Goal: Navigation & Orientation: Find specific page/section

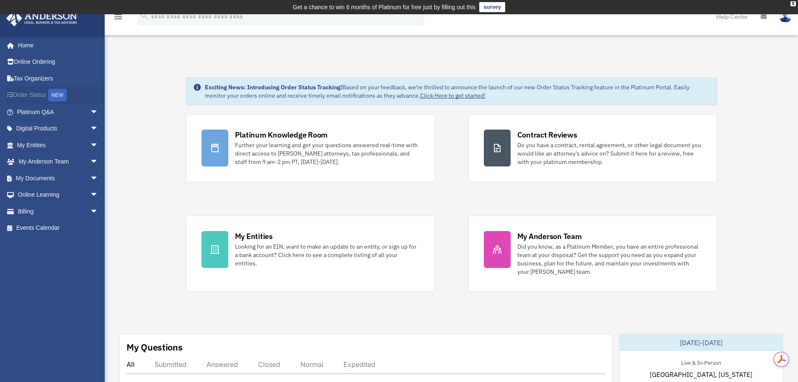
click at [40, 93] on link "Order Status NEW" at bounding box center [58, 95] width 105 height 17
click at [90, 110] on span "arrow_drop_down" at bounding box center [98, 111] width 17 height 17
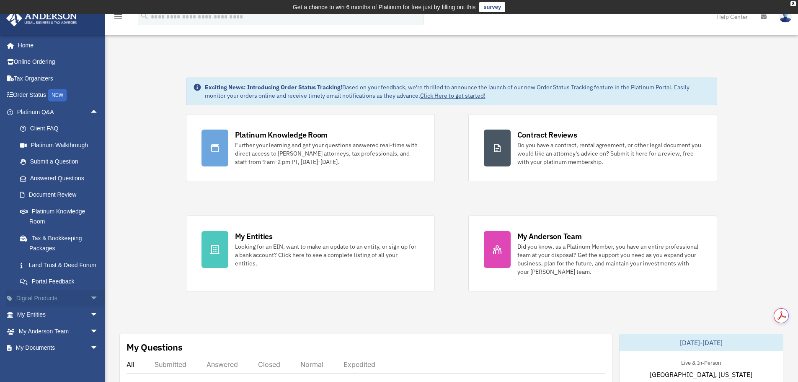
click at [90, 306] on span "arrow_drop_down" at bounding box center [98, 298] width 17 height 17
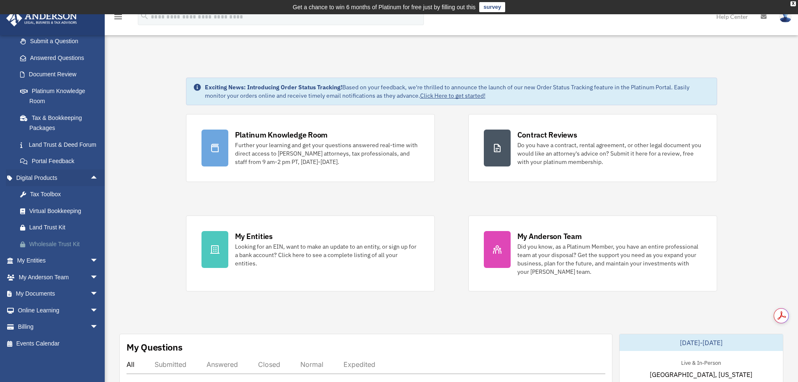
scroll to position [130, 0]
click at [90, 279] on span "arrow_drop_down" at bounding box center [98, 277] width 17 height 17
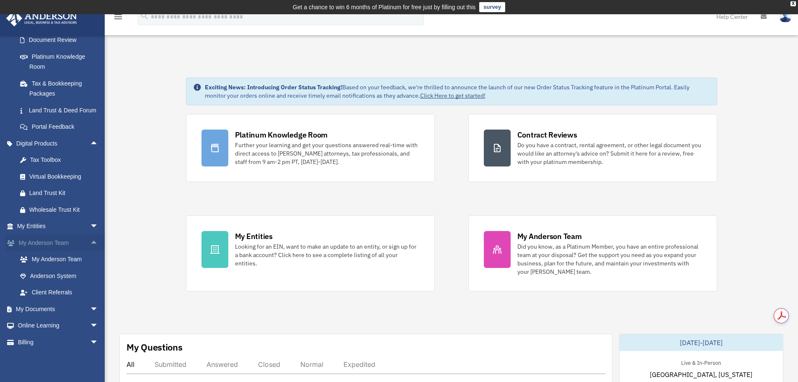
scroll to position [180, 0]
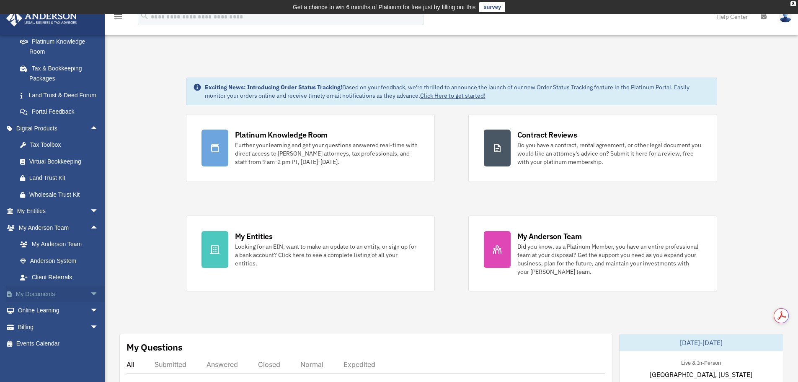
click at [90, 292] on span "arrow_drop_down" at bounding box center [98, 293] width 17 height 17
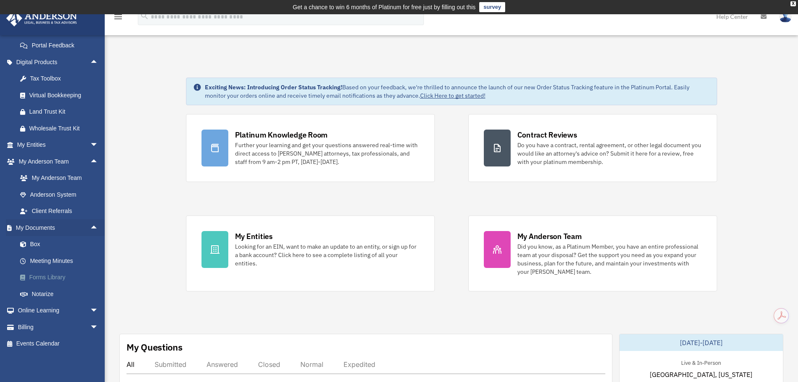
scroll to position [84, 0]
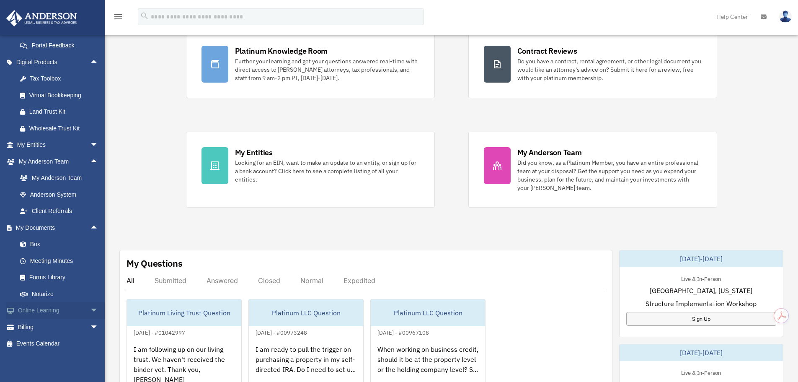
click at [90, 310] on span "arrow_drop_down" at bounding box center [98, 310] width 17 height 17
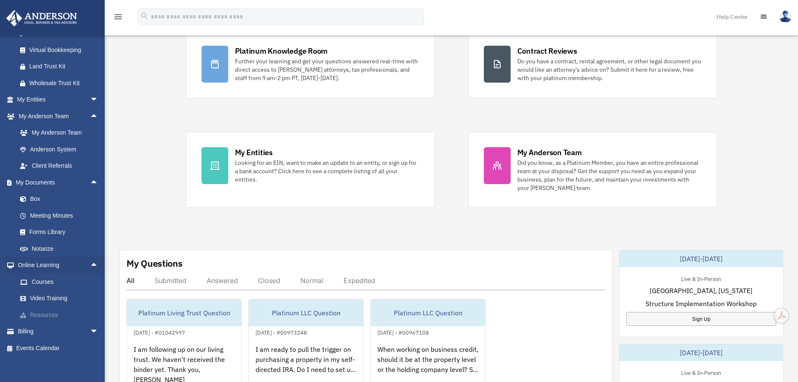
scroll to position [296, 0]
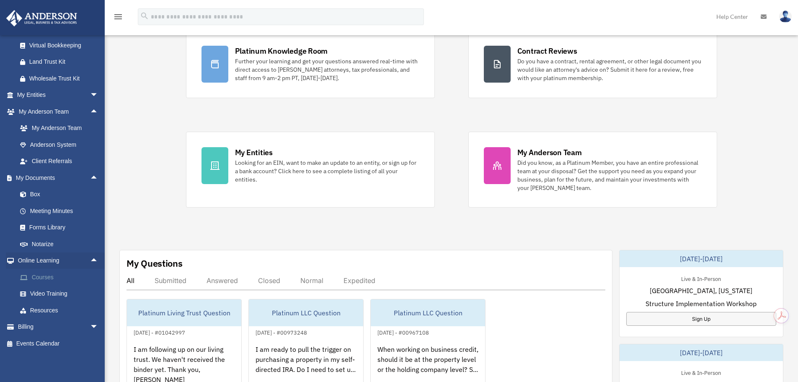
click at [50, 282] on link "Courses" at bounding box center [61, 277] width 99 height 17
